Goal: Complete application form

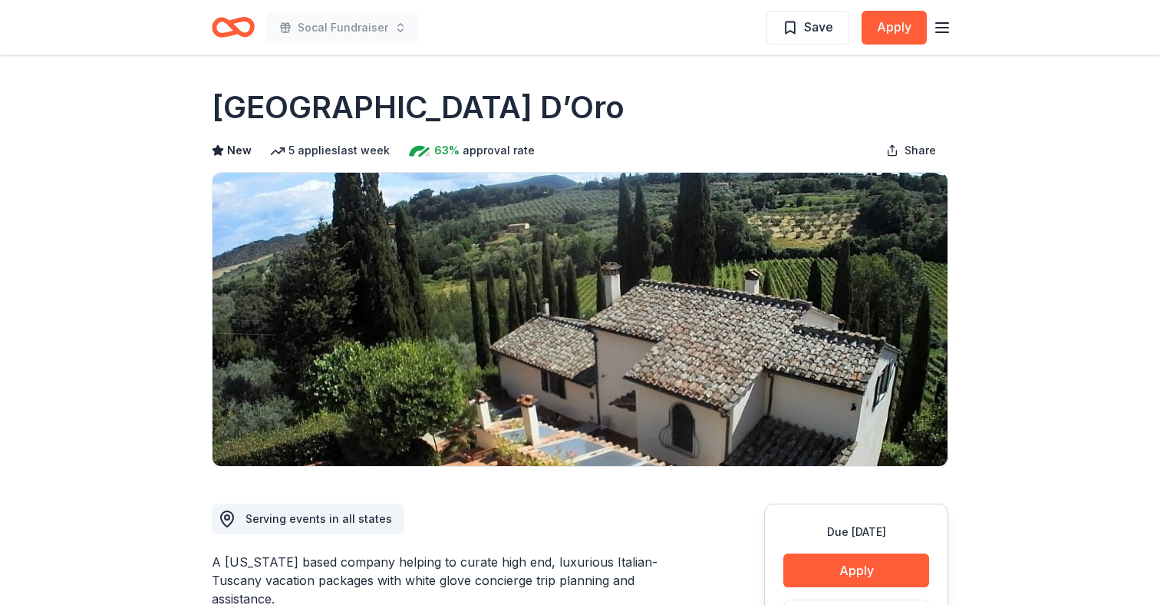
scroll to position [868, 0]
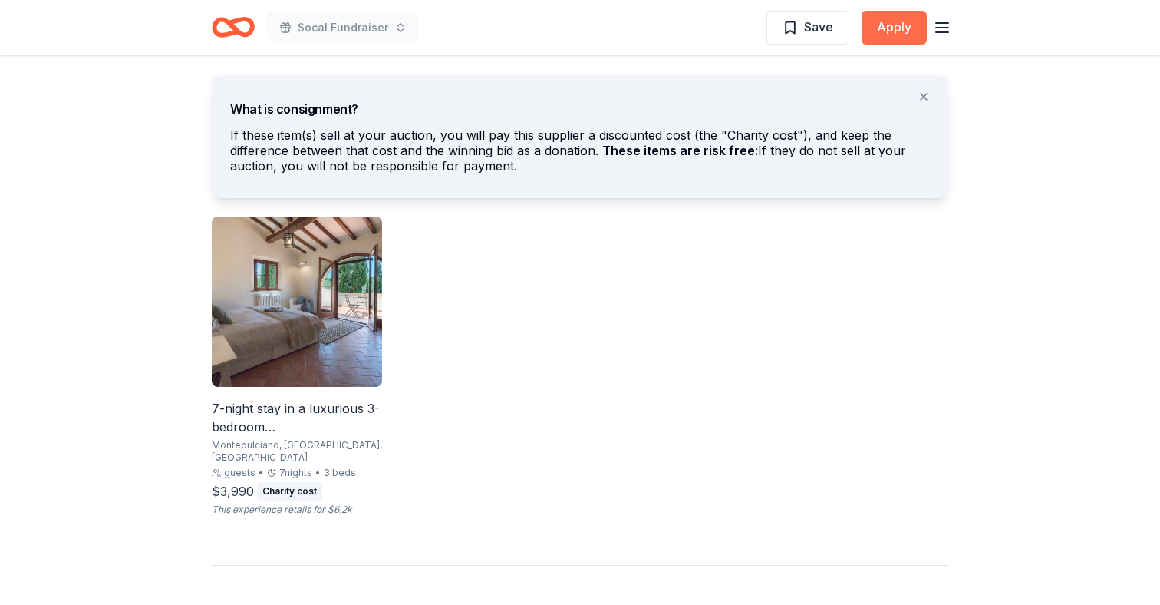
click at [874, 21] on button "Apply" at bounding box center [894, 28] width 65 height 34
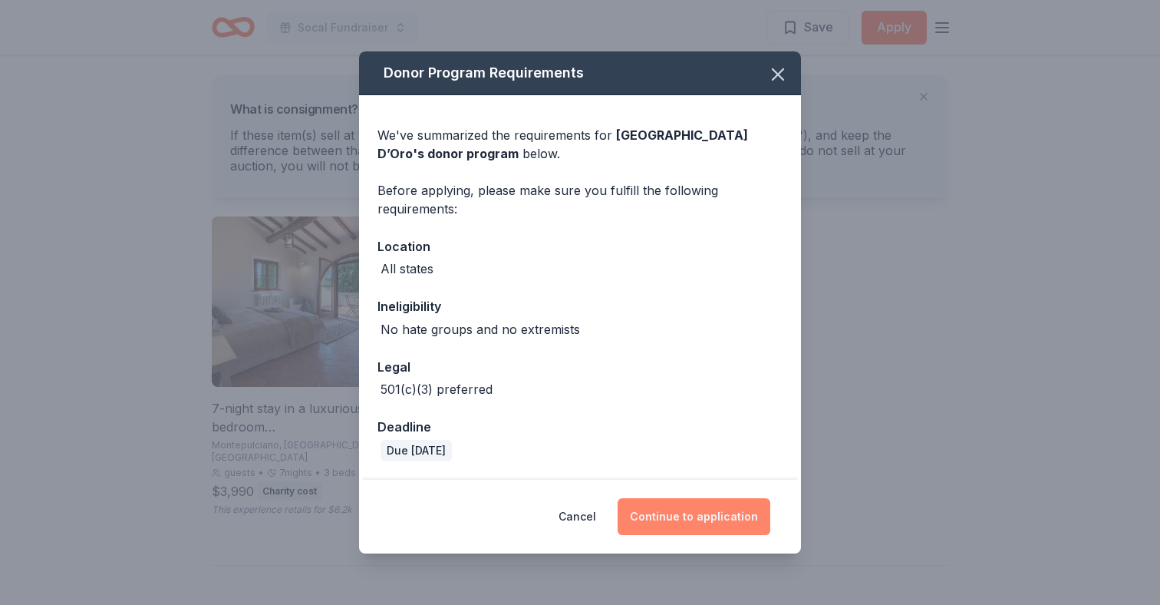
click at [676, 511] on button "Continue to application" at bounding box center [694, 516] width 153 height 37
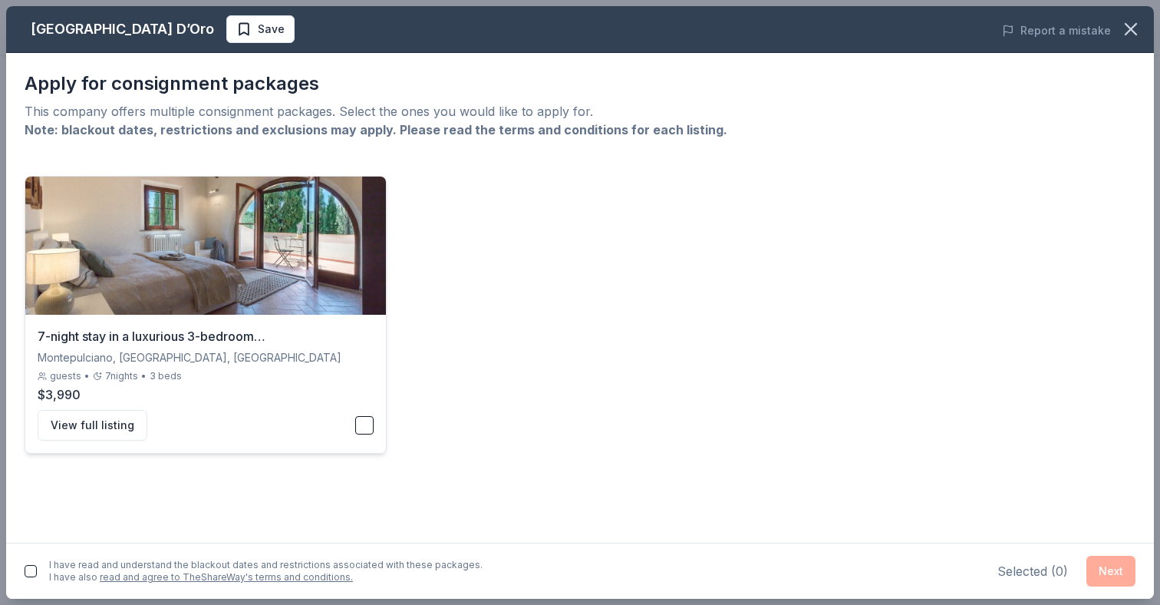
click at [360, 428] on button "button" at bounding box center [364, 425] width 18 height 18
click at [1106, 572] on button "Next" at bounding box center [1110, 570] width 49 height 31
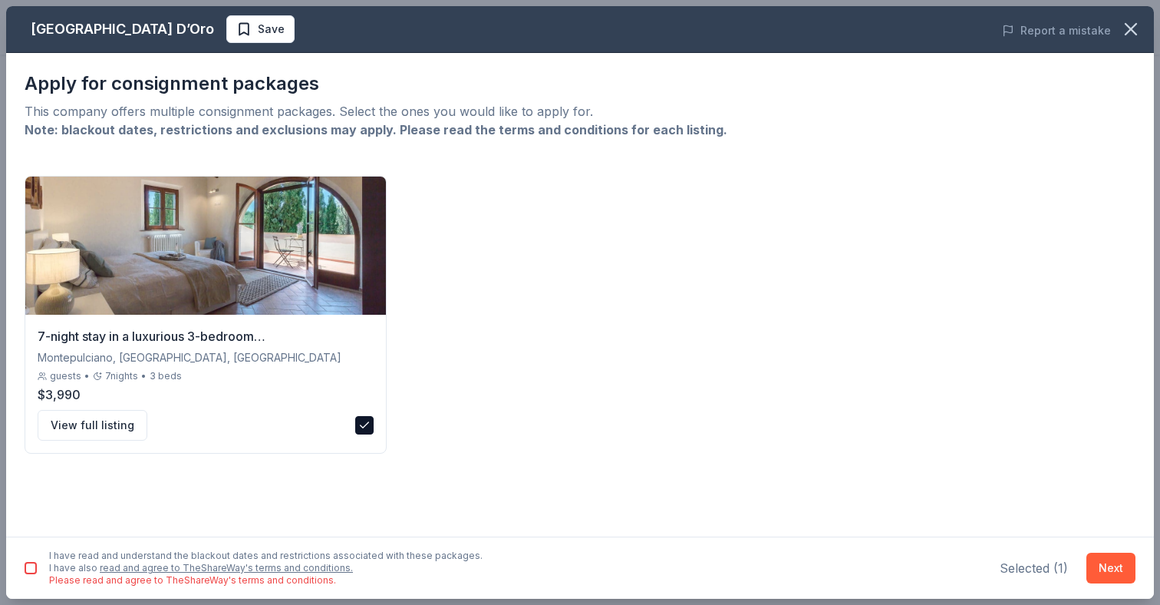
click at [29, 562] on button "button" at bounding box center [31, 568] width 12 height 12
click at [1122, 566] on button "Next" at bounding box center [1110, 567] width 49 height 31
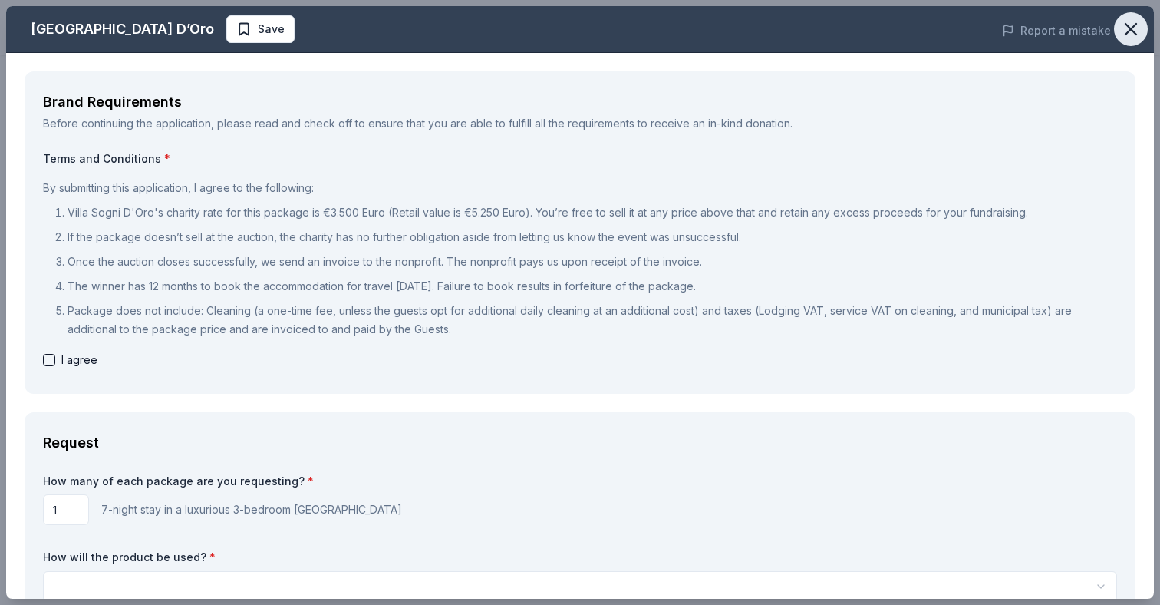
click at [1125, 37] on icon "button" at bounding box center [1130, 28] width 21 height 21
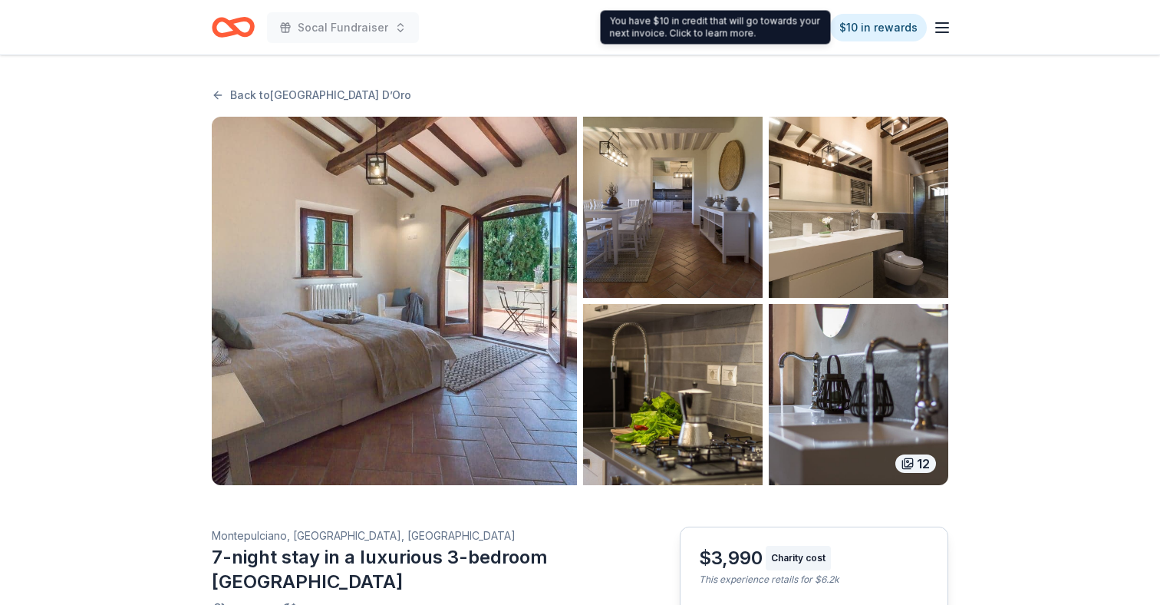
scroll to position [930, 0]
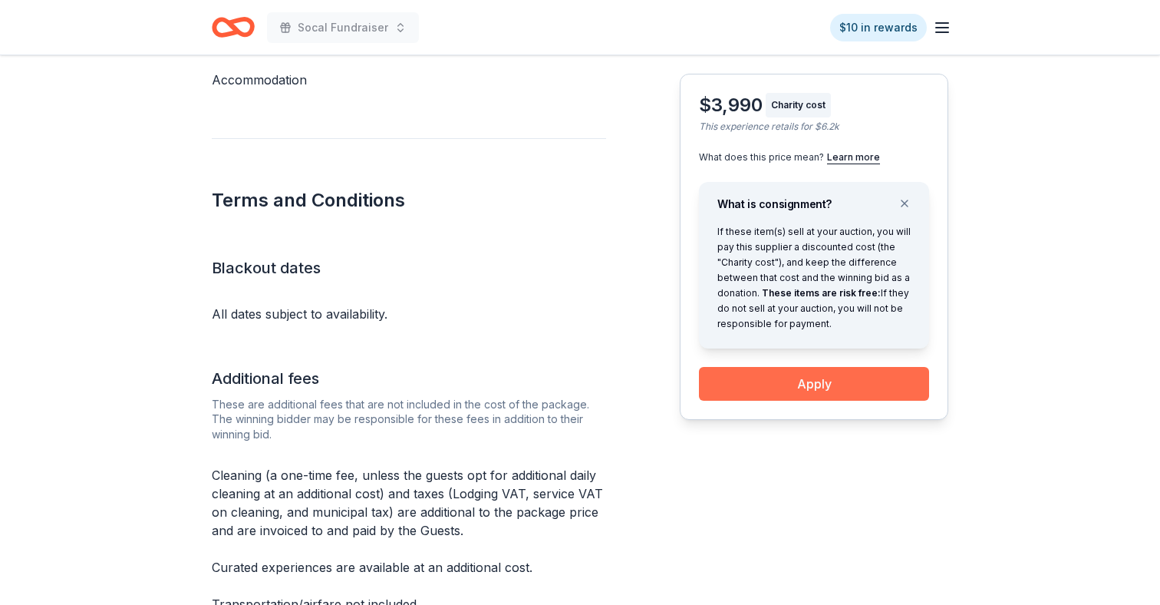
click at [819, 399] on button "Apply" at bounding box center [814, 384] width 230 height 34
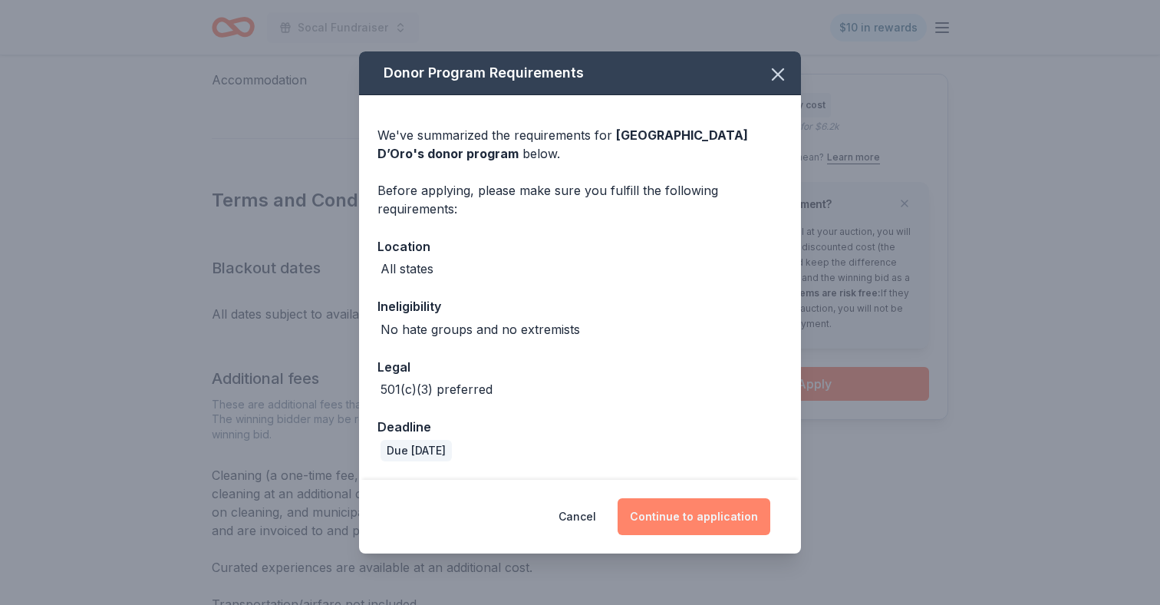
click at [662, 506] on button "Continue to application" at bounding box center [694, 516] width 153 height 37
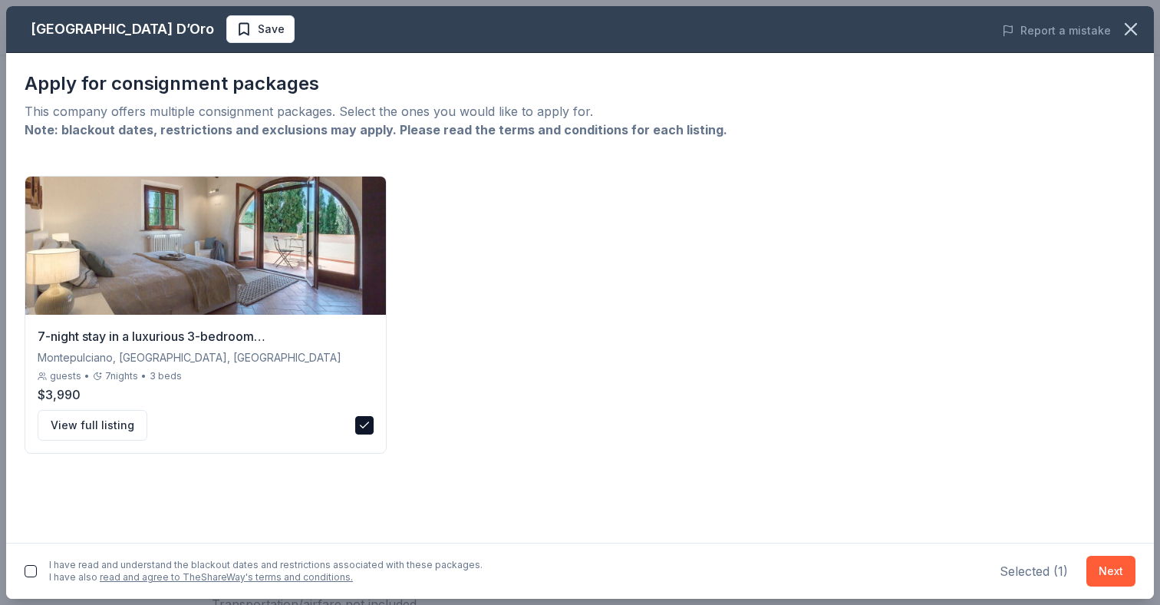
click at [31, 575] on button "button" at bounding box center [31, 571] width 12 height 12
click at [1108, 578] on button "Next" at bounding box center [1110, 570] width 49 height 31
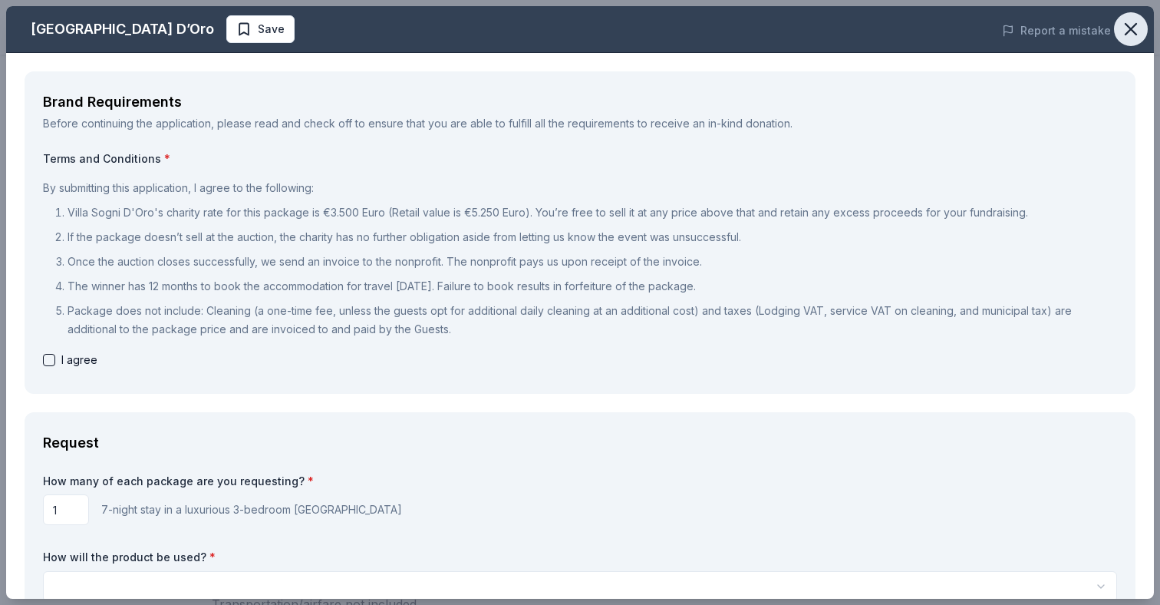
click at [1136, 21] on icon "button" at bounding box center [1130, 28] width 21 height 21
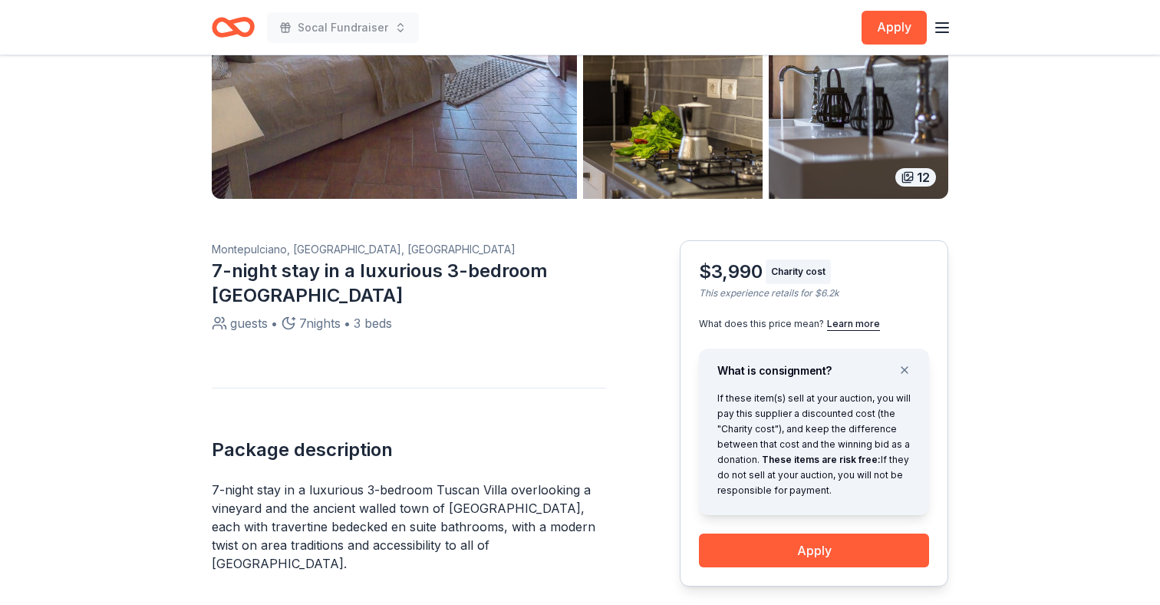
scroll to position [110, 0]
